Goal: Task Accomplishment & Management: Manage account settings

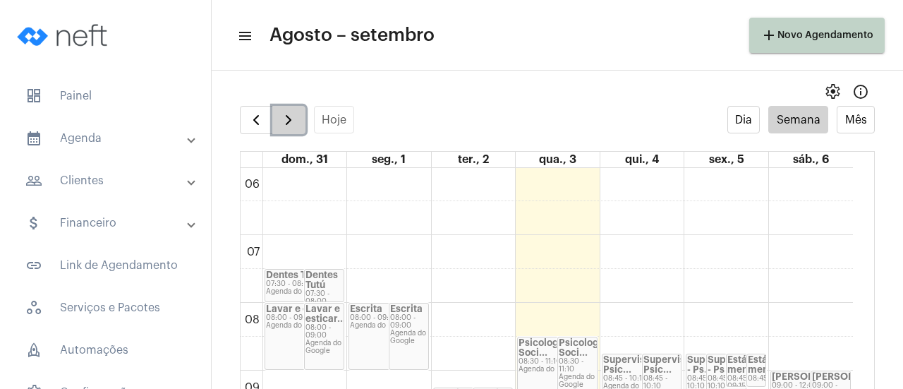
click at [292, 122] on span "button" at bounding box center [288, 120] width 17 height 17
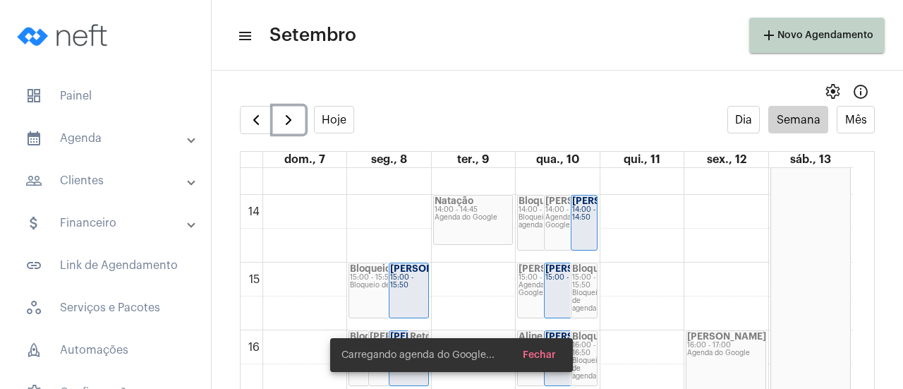
scroll to position [973, 0]
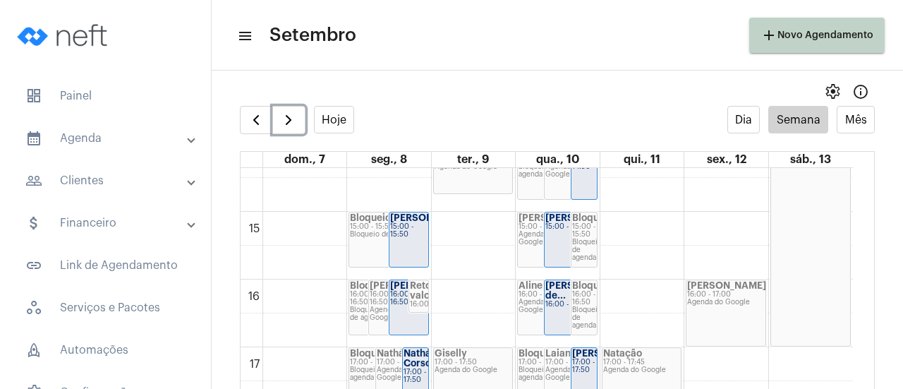
click at [401, 234] on div "15:00 - 15:50" at bounding box center [408, 231] width 37 height 16
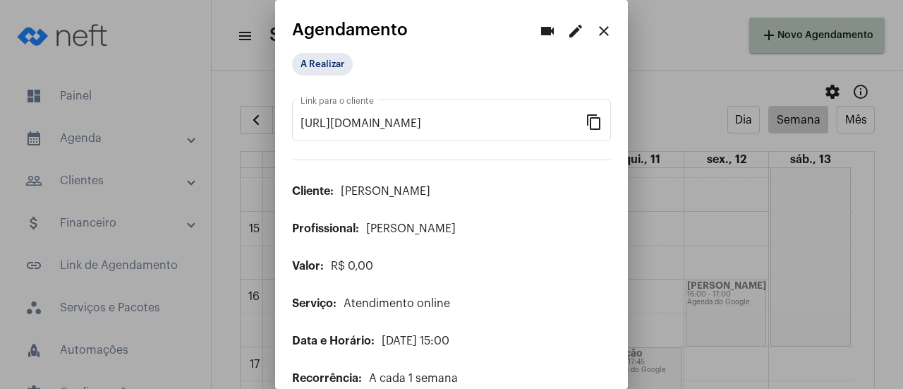
click at [567, 30] on mat-icon "edit" at bounding box center [575, 31] width 17 height 17
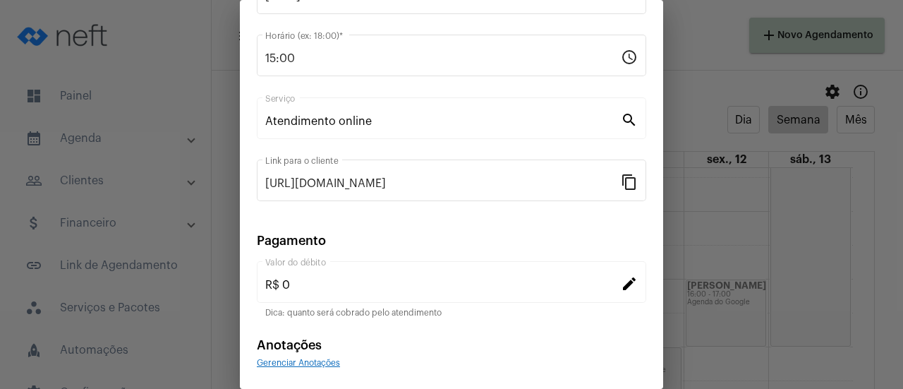
scroll to position [220, 0]
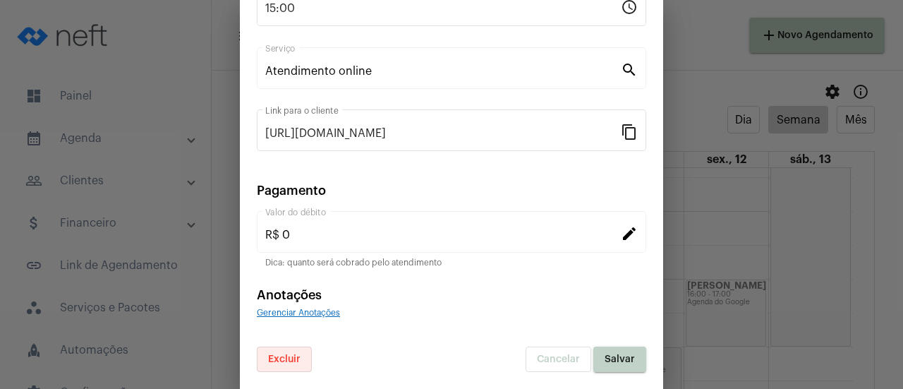
click at [303, 358] on button "Excluir" at bounding box center [284, 359] width 55 height 25
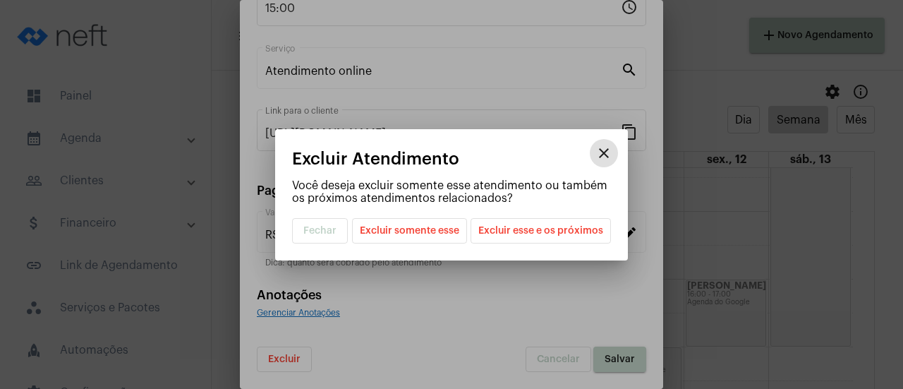
click at [407, 232] on span "Excluir somente esse" at bounding box center [410, 231] width 100 height 24
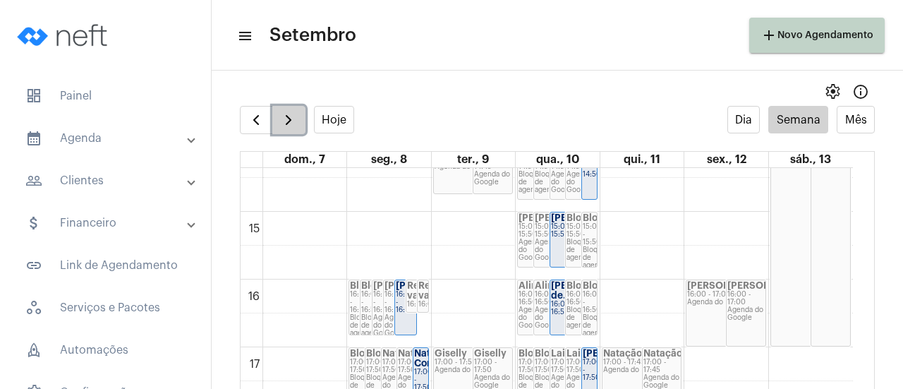
click at [298, 124] on button "button" at bounding box center [288, 120] width 33 height 28
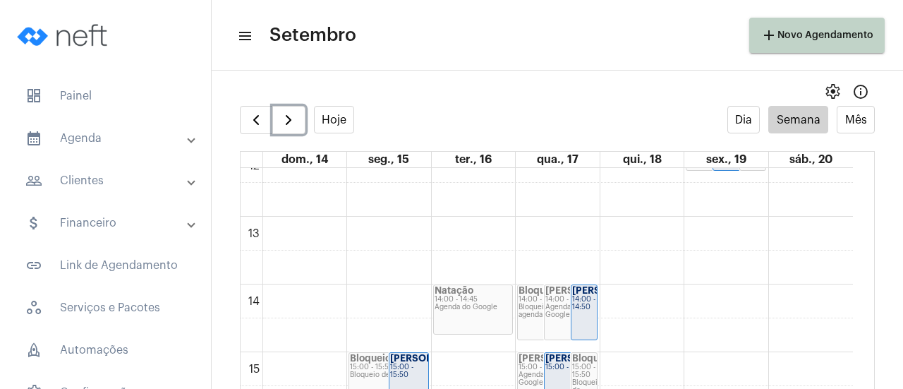
scroll to position [972, 0]
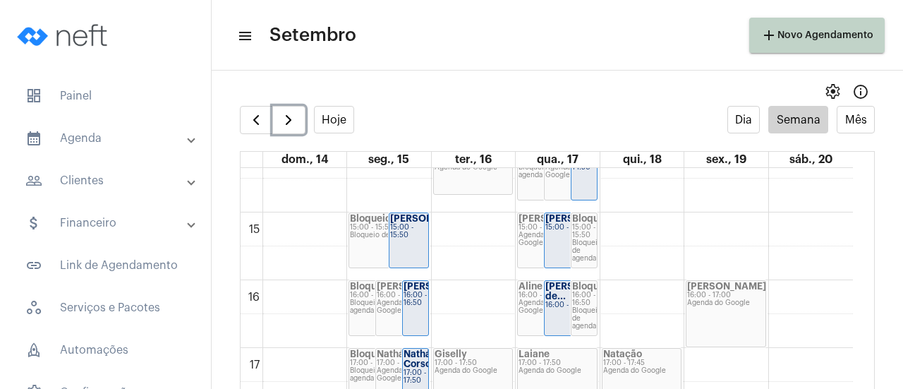
click at [400, 239] on div "15:00 - 15:50" at bounding box center [408, 232] width 37 height 16
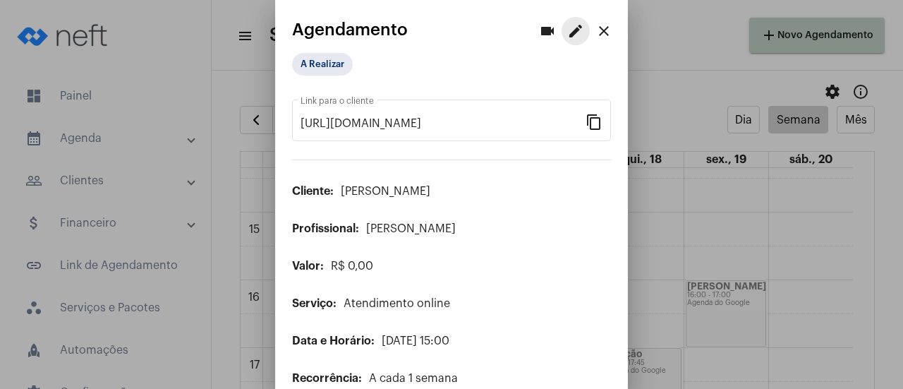
click at [567, 33] on mat-icon "edit" at bounding box center [575, 31] width 17 height 17
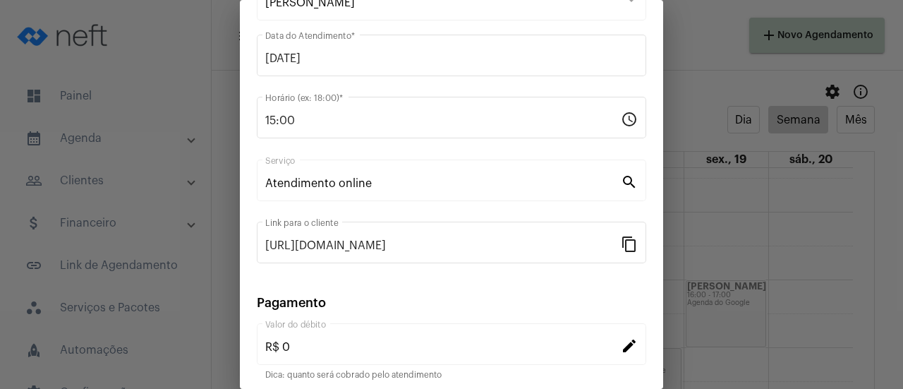
scroll to position [220, 0]
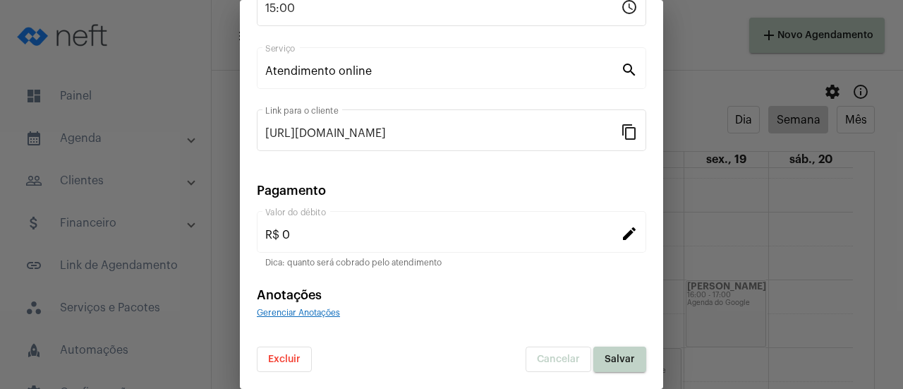
click at [275, 355] on span "Excluir" at bounding box center [284, 359] width 32 height 10
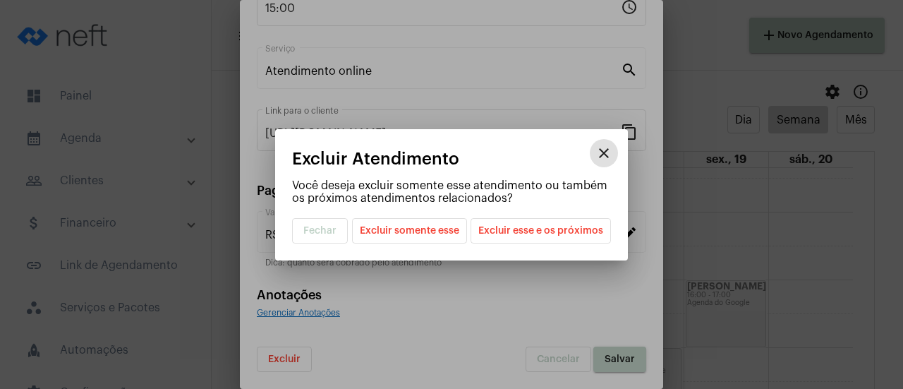
click at [414, 235] on span "Excluir somente esse" at bounding box center [410, 231] width 100 height 24
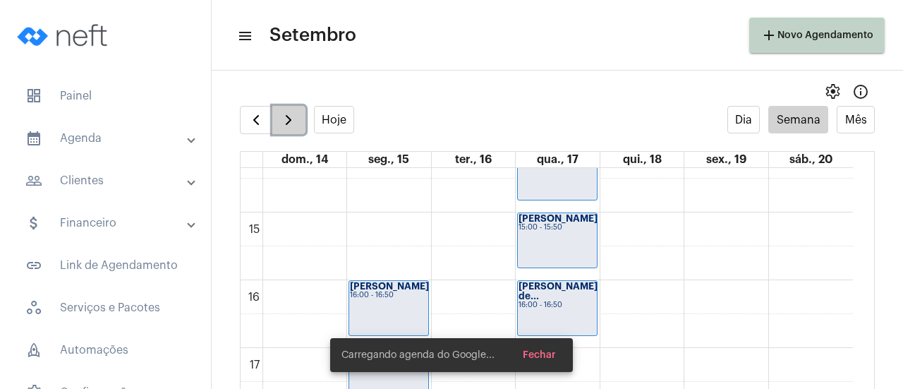
click at [292, 121] on span "button" at bounding box center [288, 120] width 17 height 17
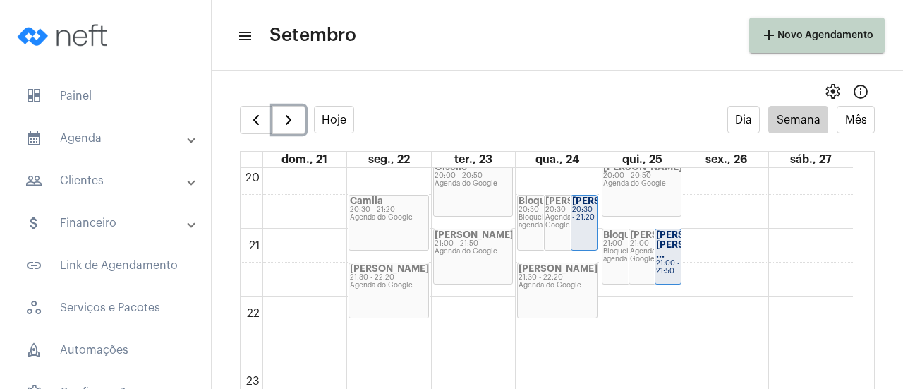
scroll to position [1305, 0]
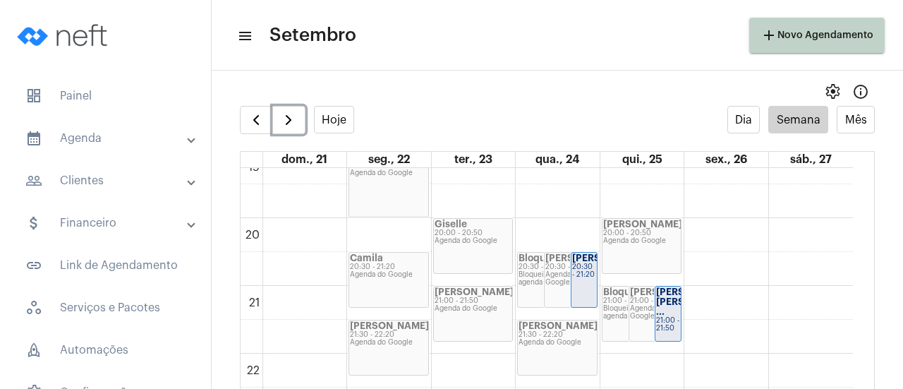
click at [642, 246] on div "Sandra 20:00 - 20:50 Agenda do Google" at bounding box center [642, 246] width 79 height 54
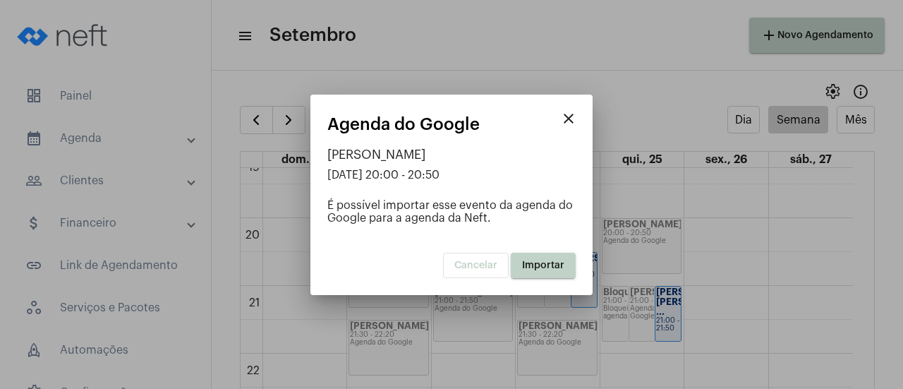
click at [543, 263] on span "Importar" at bounding box center [543, 265] width 42 height 10
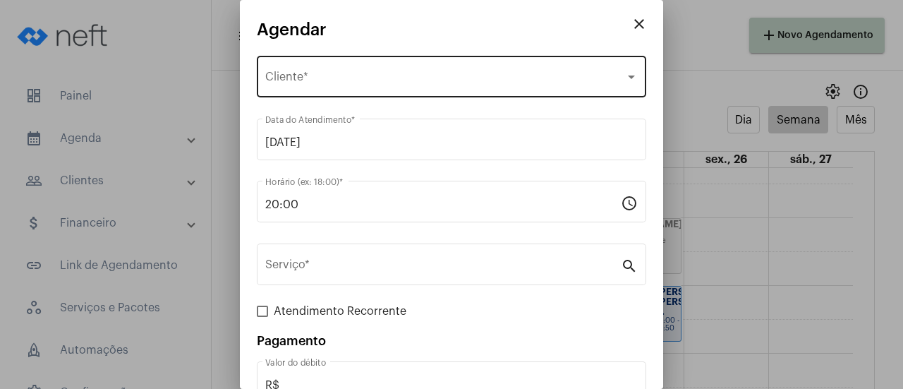
click at [330, 88] on div "Selecione o Cliente Cliente *" at bounding box center [451, 75] width 373 height 44
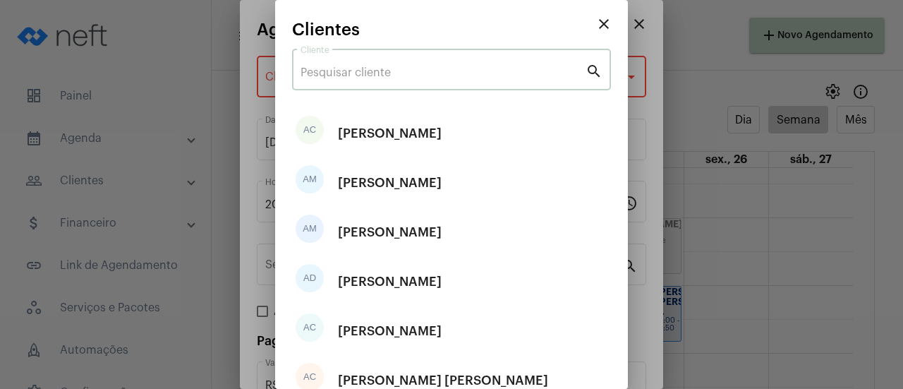
click at [344, 78] on input "Cliente" at bounding box center [443, 72] width 285 height 13
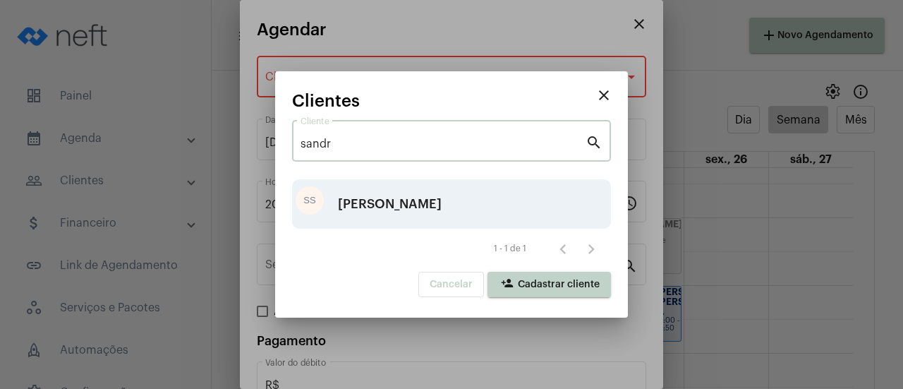
type input "sandr"
click at [371, 205] on div "[PERSON_NAME]" at bounding box center [390, 204] width 104 height 42
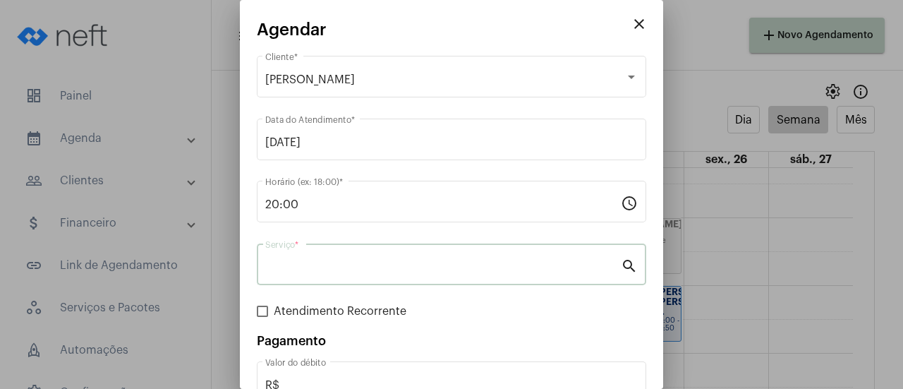
click at [360, 271] on input "Serviço *" at bounding box center [443, 267] width 356 height 13
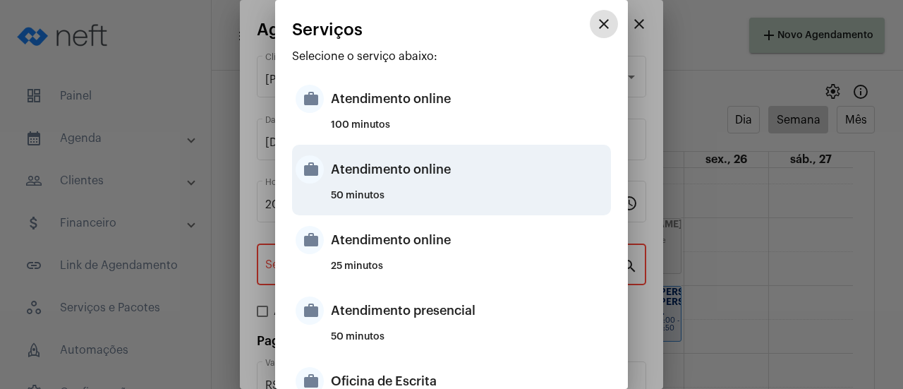
click at [388, 187] on div "Atendimento online" at bounding box center [469, 169] width 277 height 42
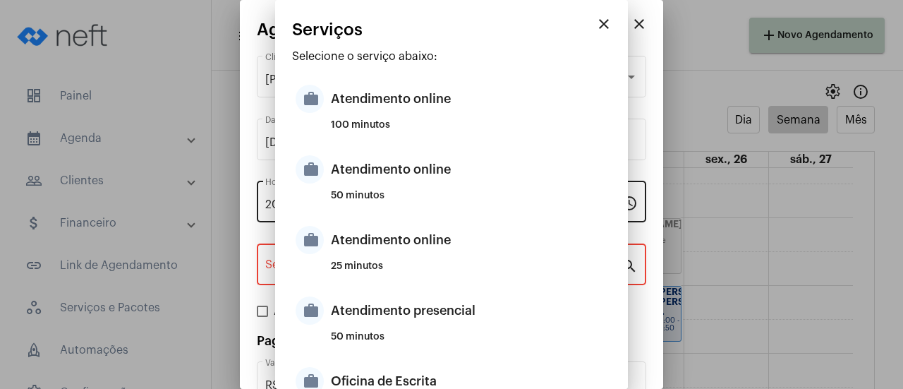
type input "Atendimento online"
type input "R$ 0"
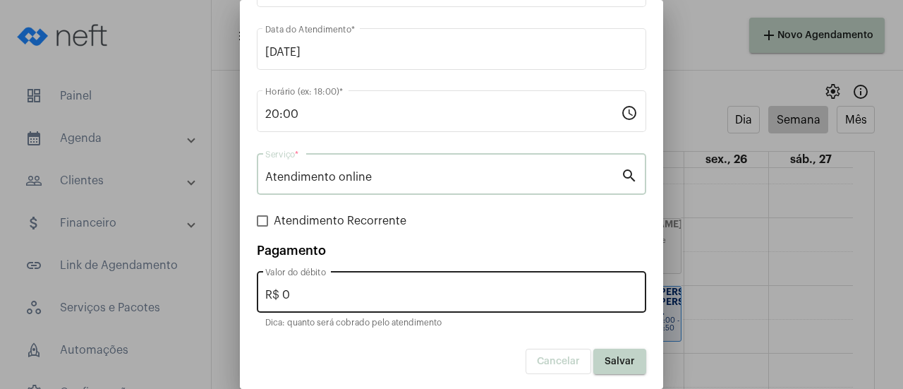
scroll to position [93, 0]
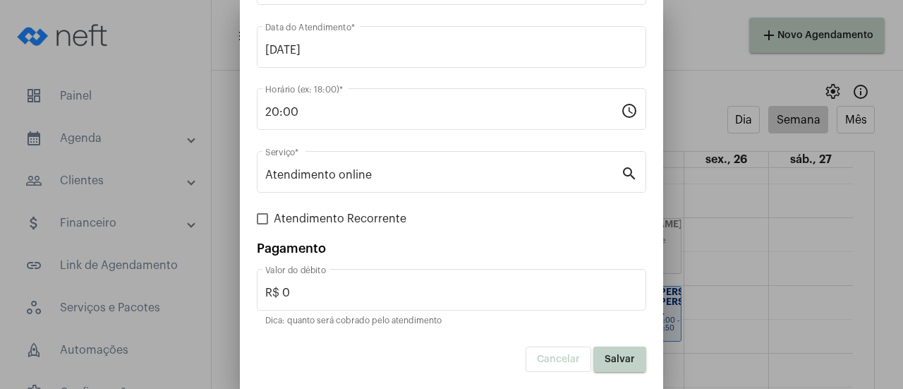
drag, startPoint x: 608, startPoint y: 354, endPoint x: 598, endPoint y: 369, distance: 18.2
click at [607, 354] on span "Salvar" at bounding box center [620, 359] width 30 height 10
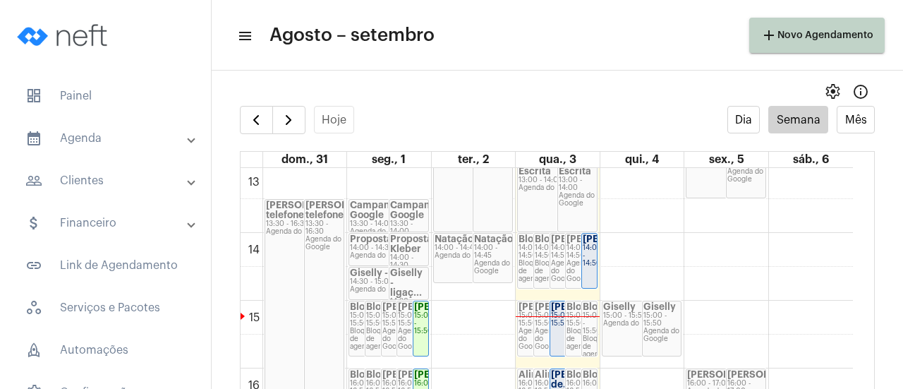
scroll to position [902, 0]
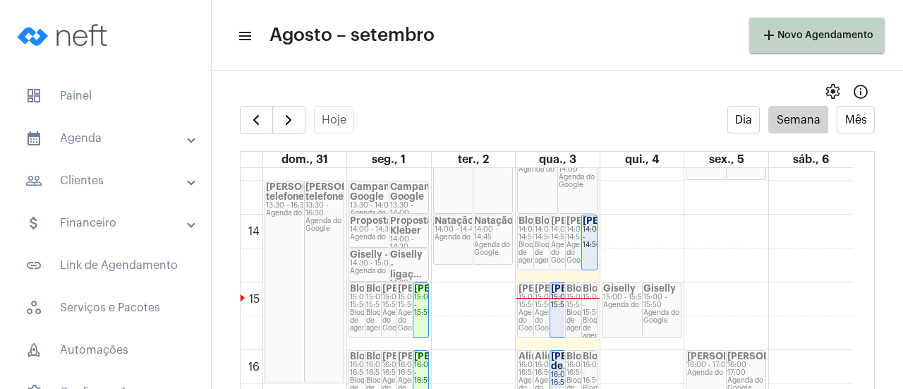
click at [172, 169] on mat-expansion-panel-header "people_outline Clientes" at bounding box center [109, 181] width 203 height 34
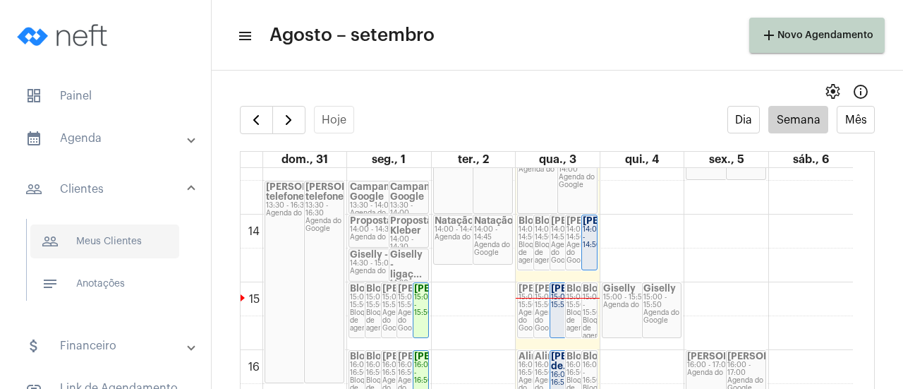
click at [97, 239] on span "people_outline Meus Clientes" at bounding box center [104, 241] width 149 height 34
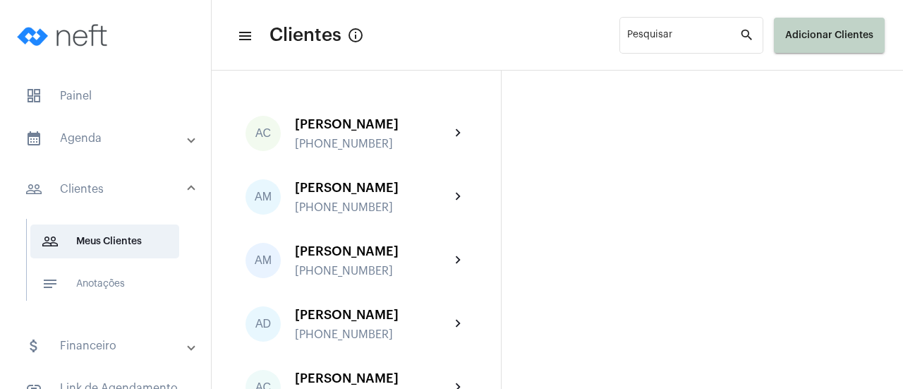
click at [818, 40] on button "Adicionar Clientes" at bounding box center [829, 35] width 111 height 35
click at [847, 76] on span "add Novo Cliente" at bounding box center [828, 73] width 82 height 25
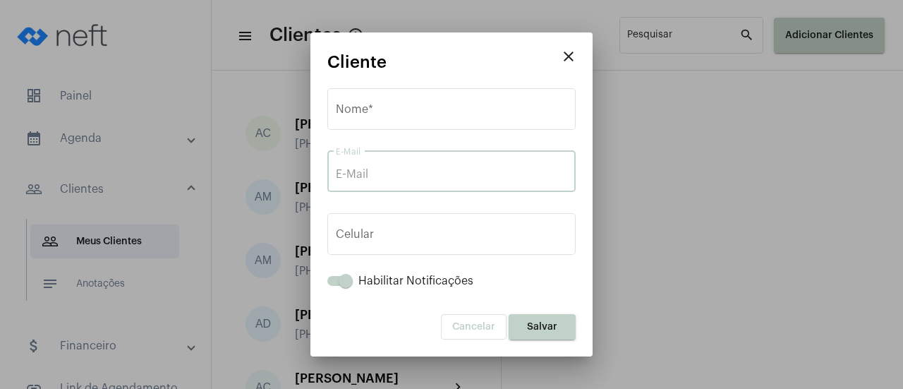
click at [379, 172] on input "E-Mail" at bounding box center [452, 174] width 232 height 13
paste input "[EMAIL_ADDRESS][DOMAIN_NAME]"
type input "[EMAIL_ADDRESS][DOMAIN_NAME]"
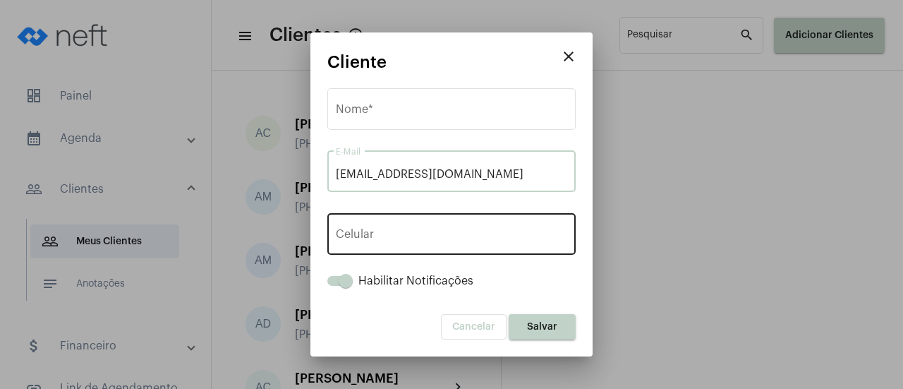
click at [362, 239] on span "button" at bounding box center [357, 237] width 17 height 10
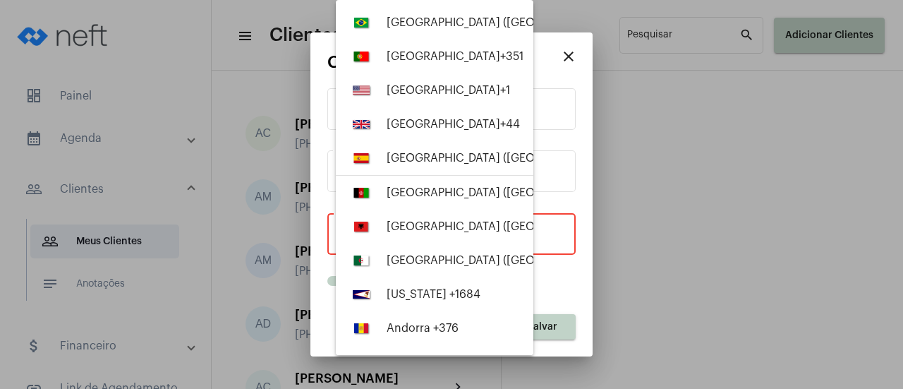
click at [552, 234] on div at bounding box center [451, 194] width 903 height 389
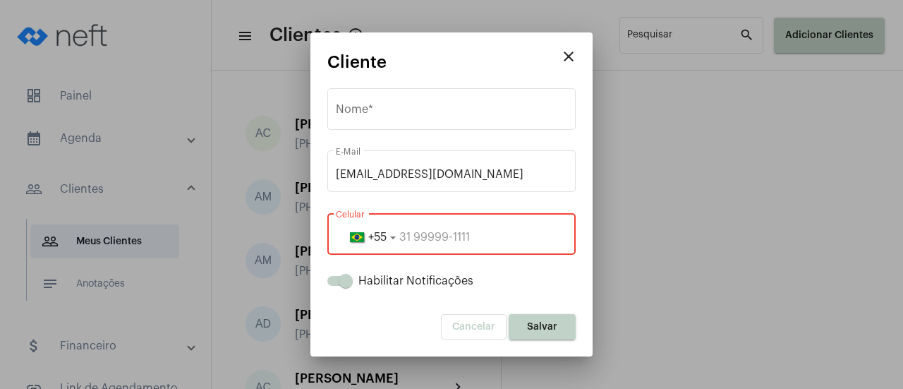
click at [510, 244] on input "tel" at bounding box center [452, 237] width 232 height 13
paste input "11957499139"
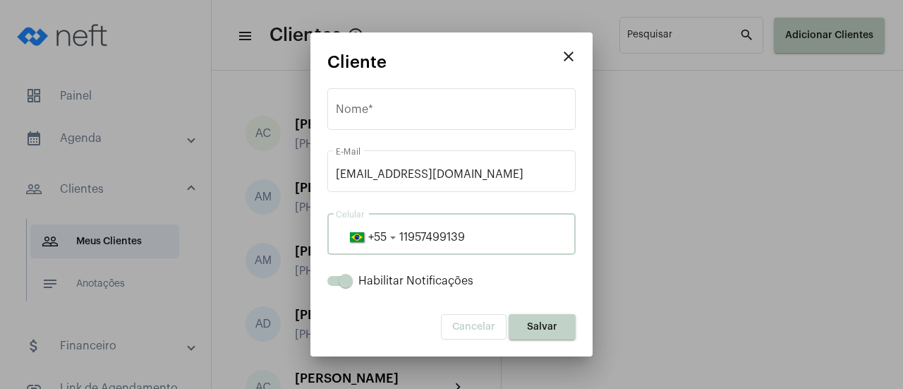
type input "11957499139"
click at [424, 107] on input "Nome *" at bounding box center [452, 112] width 232 height 13
click at [424, 109] on input "Nome *" at bounding box center [452, 112] width 232 height 13
paste input "[PERSON_NAME]"
type input "[PERSON_NAME]"
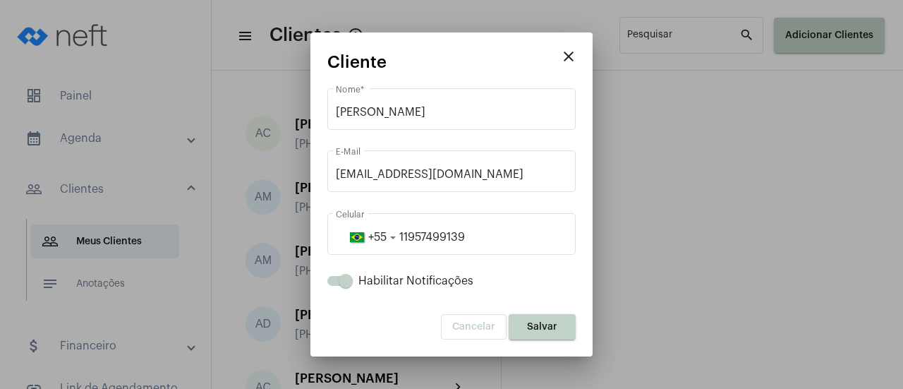
click at [548, 338] on button "Salvar" at bounding box center [542, 326] width 67 height 25
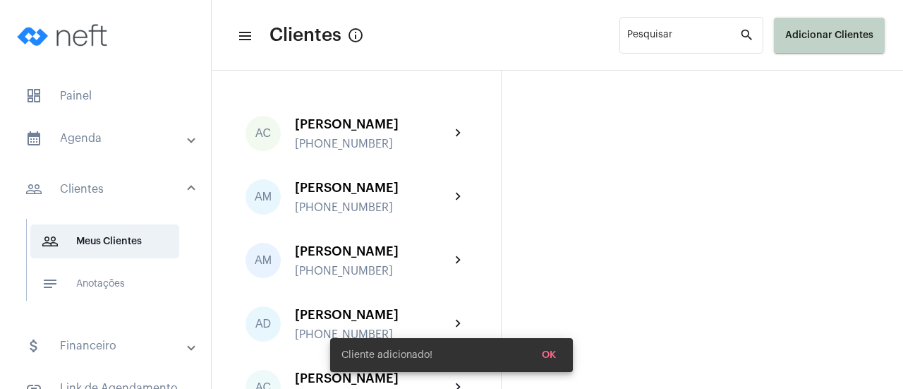
click at [86, 128] on mat-expansion-panel-header "calendar_month_outlined Agenda" at bounding box center [109, 138] width 203 height 34
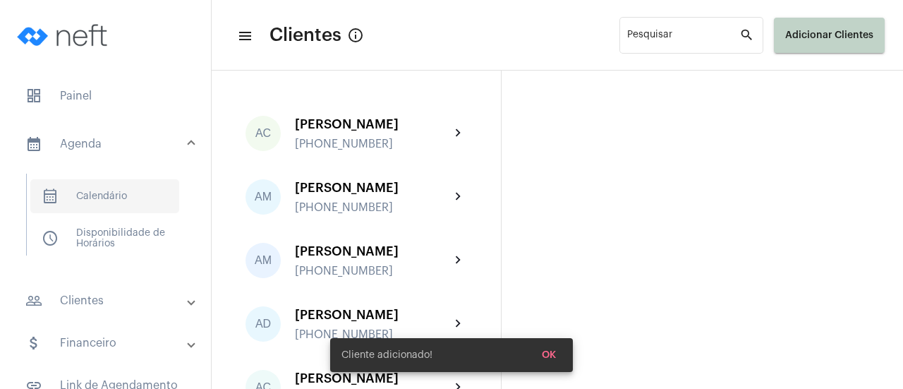
click at [86, 193] on span "calendar_month_outlined Calendário" at bounding box center [104, 196] width 149 height 34
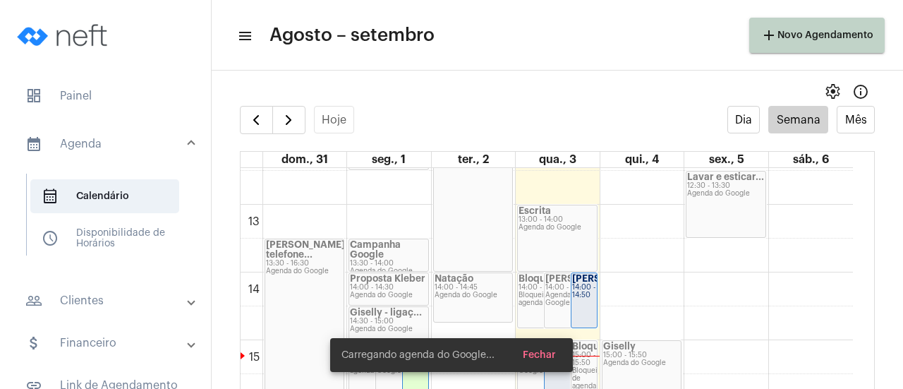
scroll to position [901, 0]
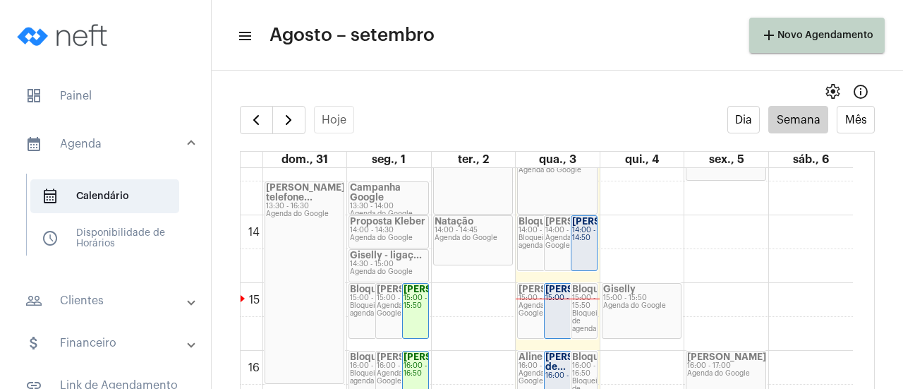
click at [638, 296] on div "15:00 - 15:50" at bounding box center [642, 298] width 78 height 8
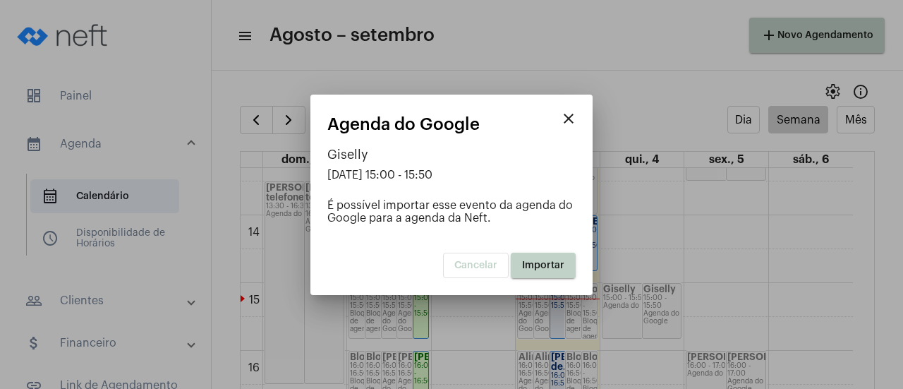
click at [560, 261] on span "Importar" at bounding box center [543, 265] width 42 height 10
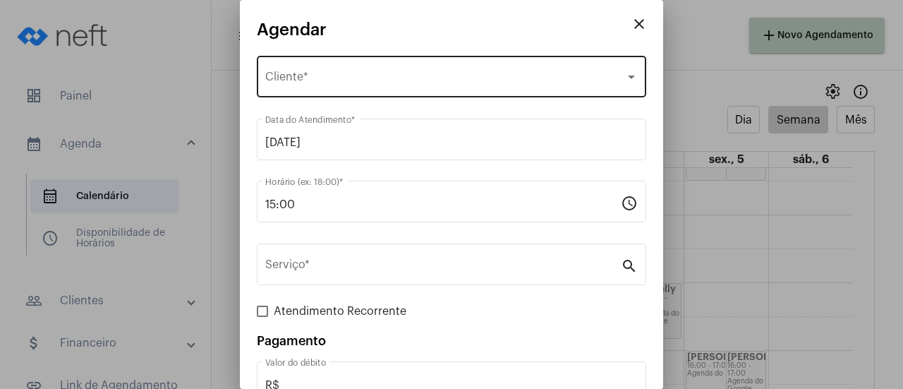
click at [364, 77] on span "Selecione o Cliente" at bounding box center [445, 79] width 360 height 13
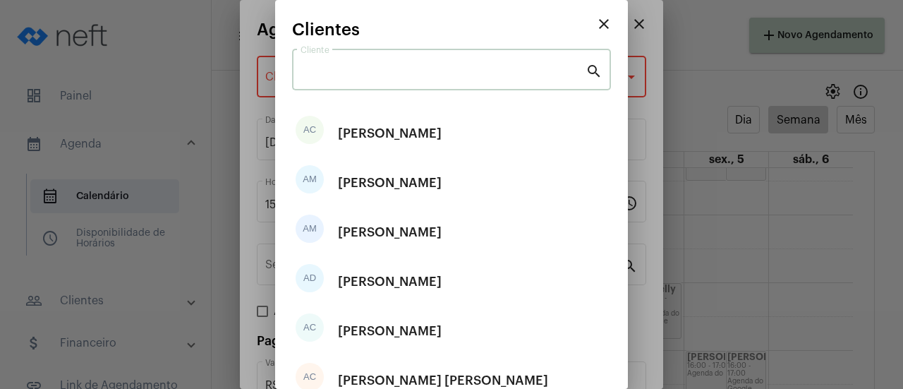
click at [371, 73] on input "Cliente" at bounding box center [443, 72] width 285 height 13
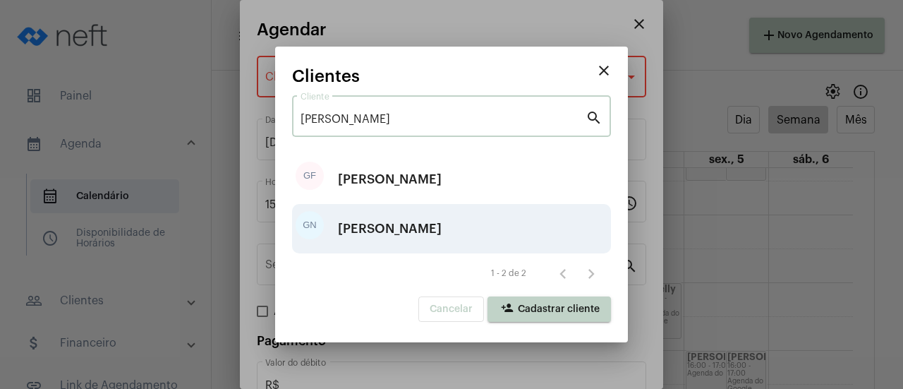
type input "[PERSON_NAME]"
click at [395, 229] on div "[PERSON_NAME]" at bounding box center [390, 229] width 104 height 42
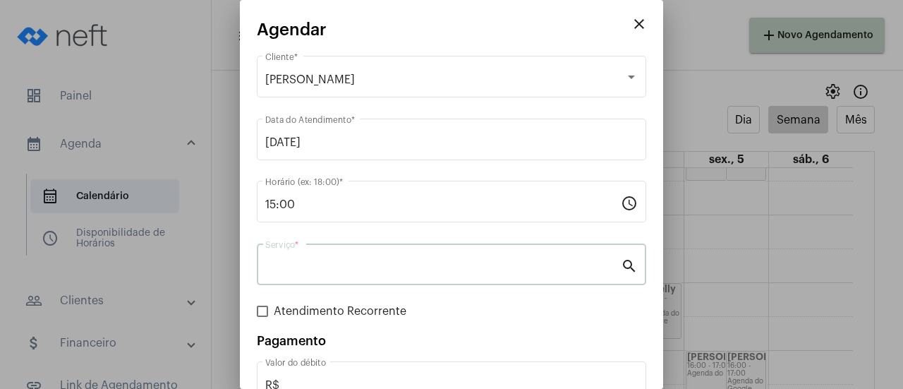
click at [370, 262] on input "Serviço *" at bounding box center [443, 267] width 356 height 13
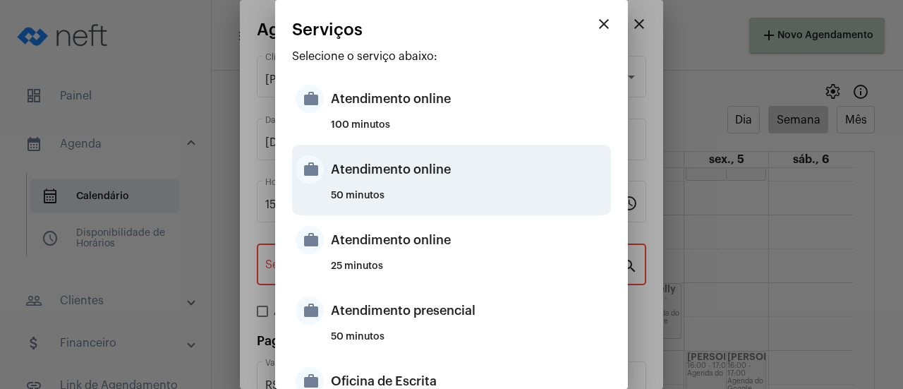
click at [401, 182] on div "Atendimento online" at bounding box center [469, 169] width 277 height 42
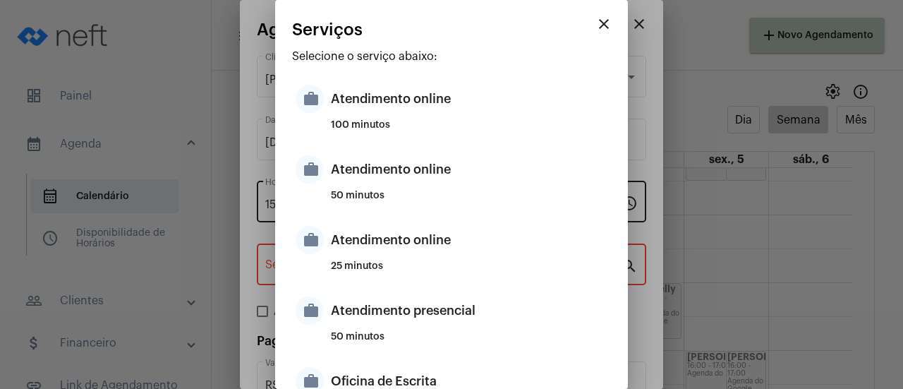
type input "Atendimento online"
type input "R$ 0"
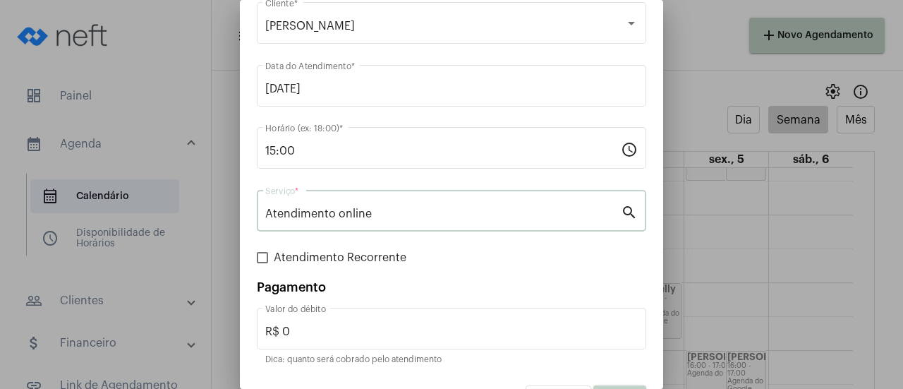
scroll to position [93, 0]
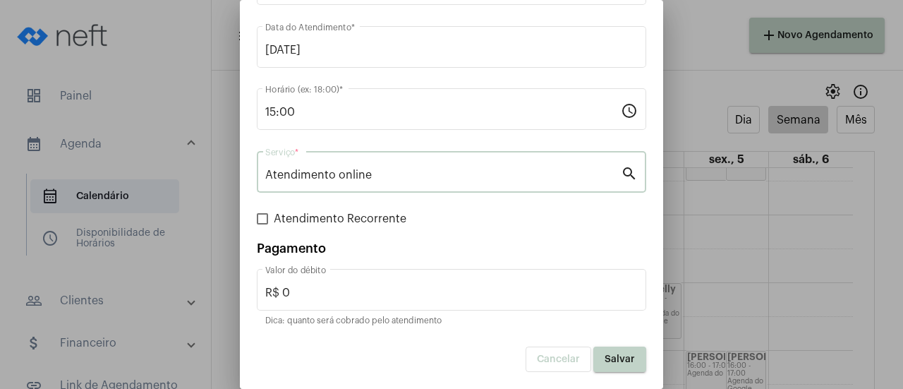
click at [626, 359] on button "Salvar" at bounding box center [620, 359] width 53 height 25
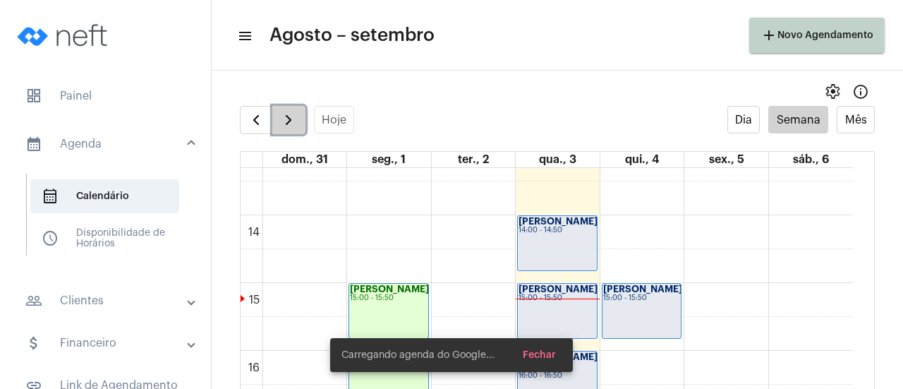
click at [283, 122] on span "button" at bounding box center [288, 120] width 17 height 17
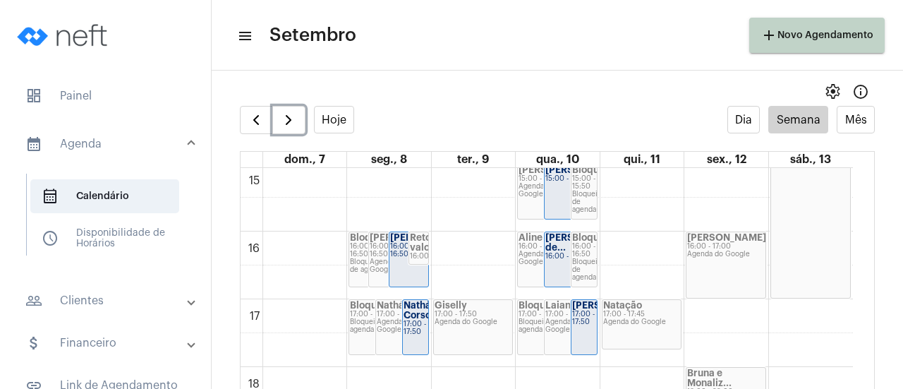
scroll to position [1043, 0]
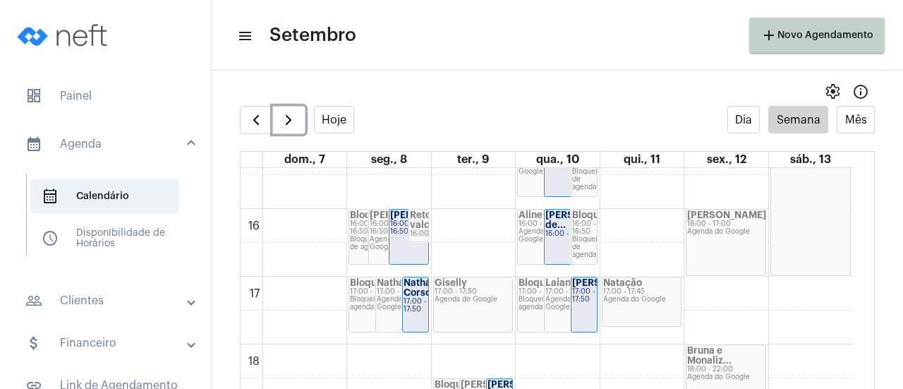
click at [462, 292] on div "17:00 - 17:50" at bounding box center [474, 292] width 78 height 8
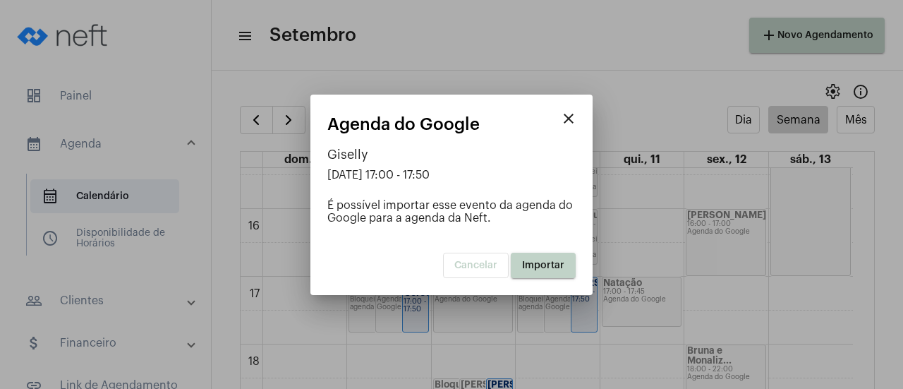
click at [541, 273] on button "Importar" at bounding box center [543, 265] width 65 height 25
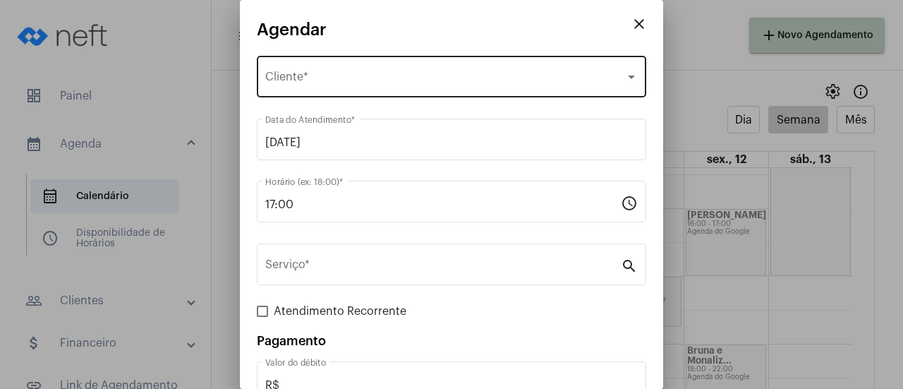
click at [324, 89] on div "Selecione o Cliente Cliente *" at bounding box center [451, 75] width 373 height 44
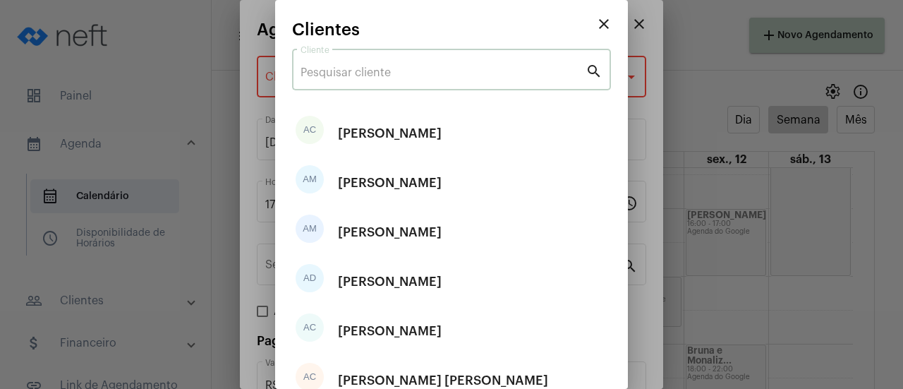
click at [376, 78] on input "Cliente" at bounding box center [443, 72] width 285 height 13
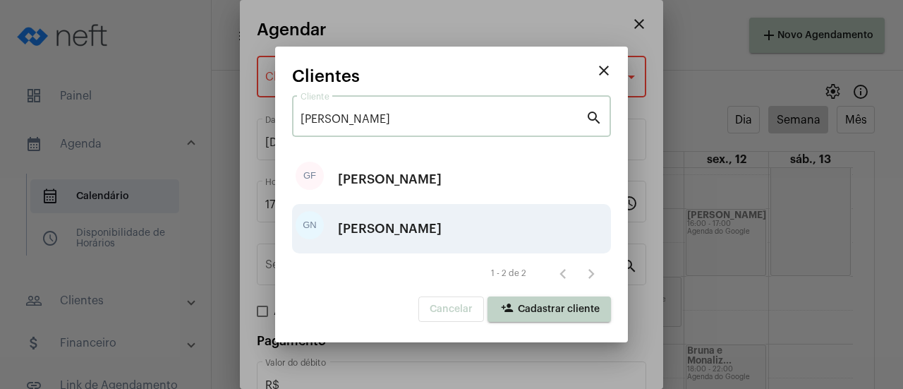
type input "[PERSON_NAME]"
click at [384, 231] on div "[PERSON_NAME]" at bounding box center [390, 229] width 104 height 42
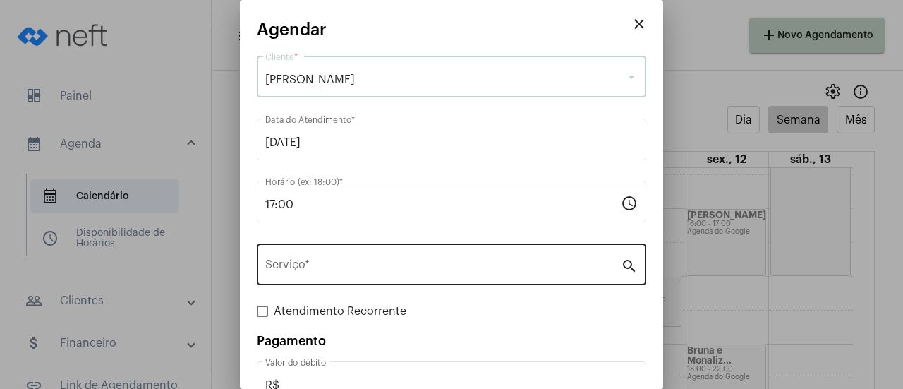
click at [357, 265] on input "Serviço *" at bounding box center [443, 267] width 356 height 13
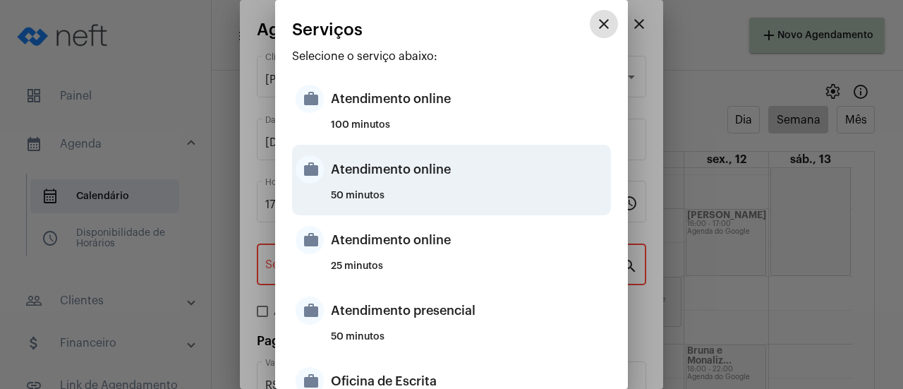
click at [371, 177] on div "Atendimento online" at bounding box center [469, 169] width 277 height 42
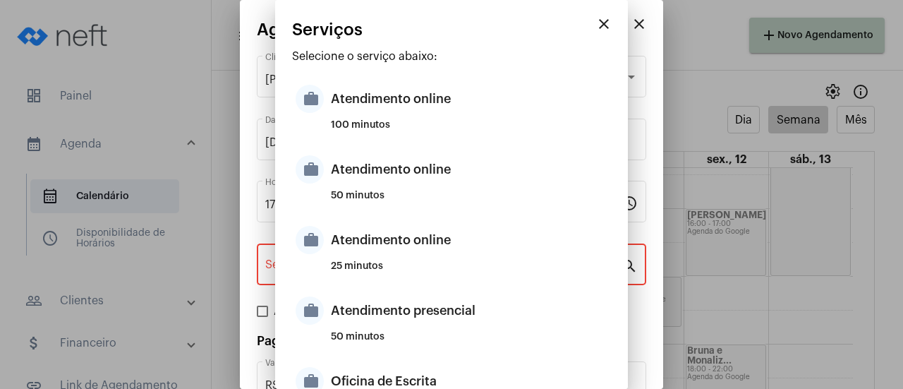
type input "Atendimento online"
type input "R$ 0"
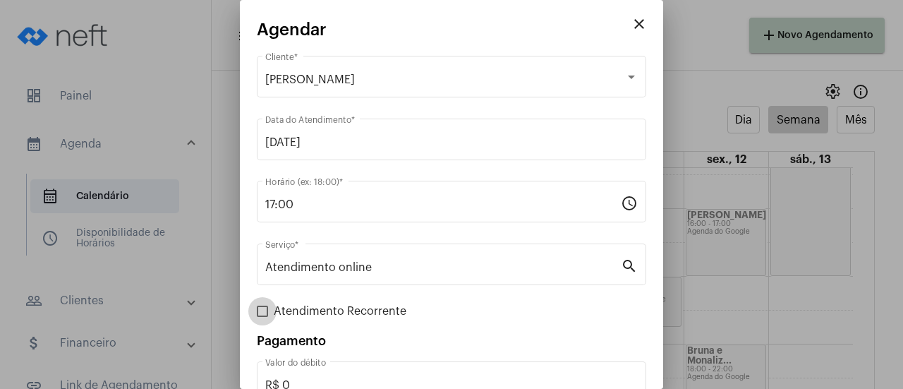
click at [304, 310] on span "Atendimento Recorrente" at bounding box center [340, 311] width 133 height 17
click at [263, 317] on input "Atendimento Recorrente" at bounding box center [262, 317] width 1 height 1
checkbox input "true"
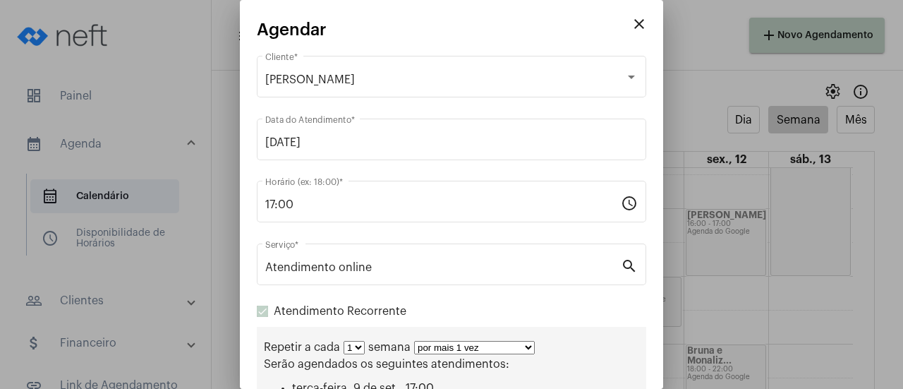
click at [452, 354] on select "por mais 1 vez por mais 2 vezes por mais 3 vezes por mais 4 vezes por mais 5 ve…" at bounding box center [474, 347] width 121 height 13
select select "10: 0"
click at [414, 342] on select "por mais 1 vez por mais 2 vezes por mais 3 vezes por mais 4 vezes por mais 5 ve…" at bounding box center [474, 347] width 121 height 13
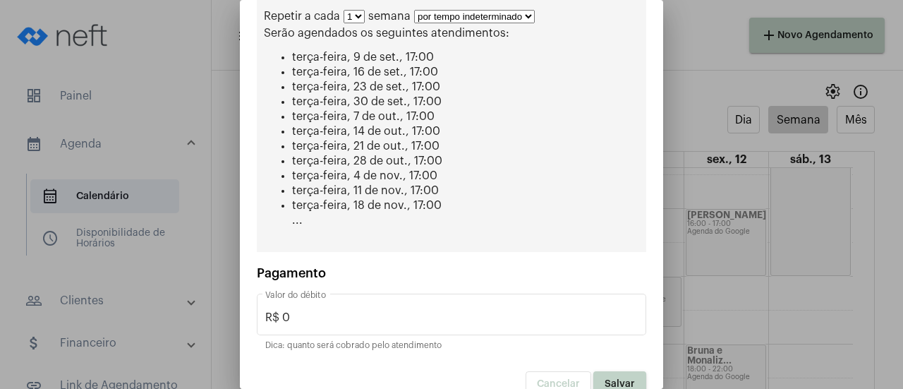
scroll to position [350, 0]
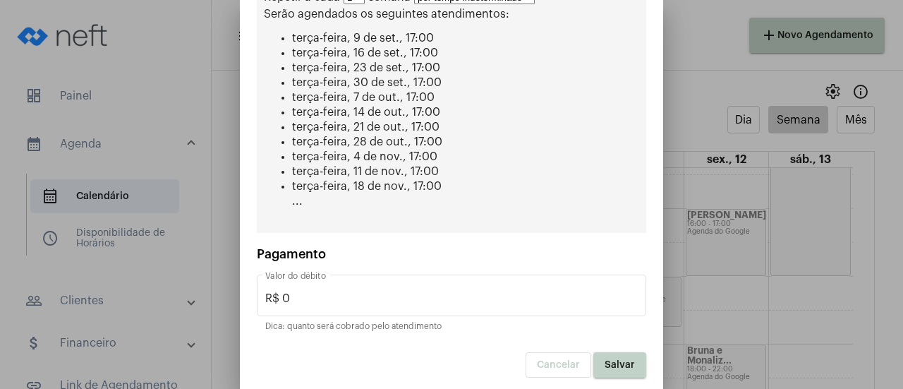
click at [620, 360] on span "Salvar" at bounding box center [620, 365] width 30 height 10
